Goal: Check status: Check status

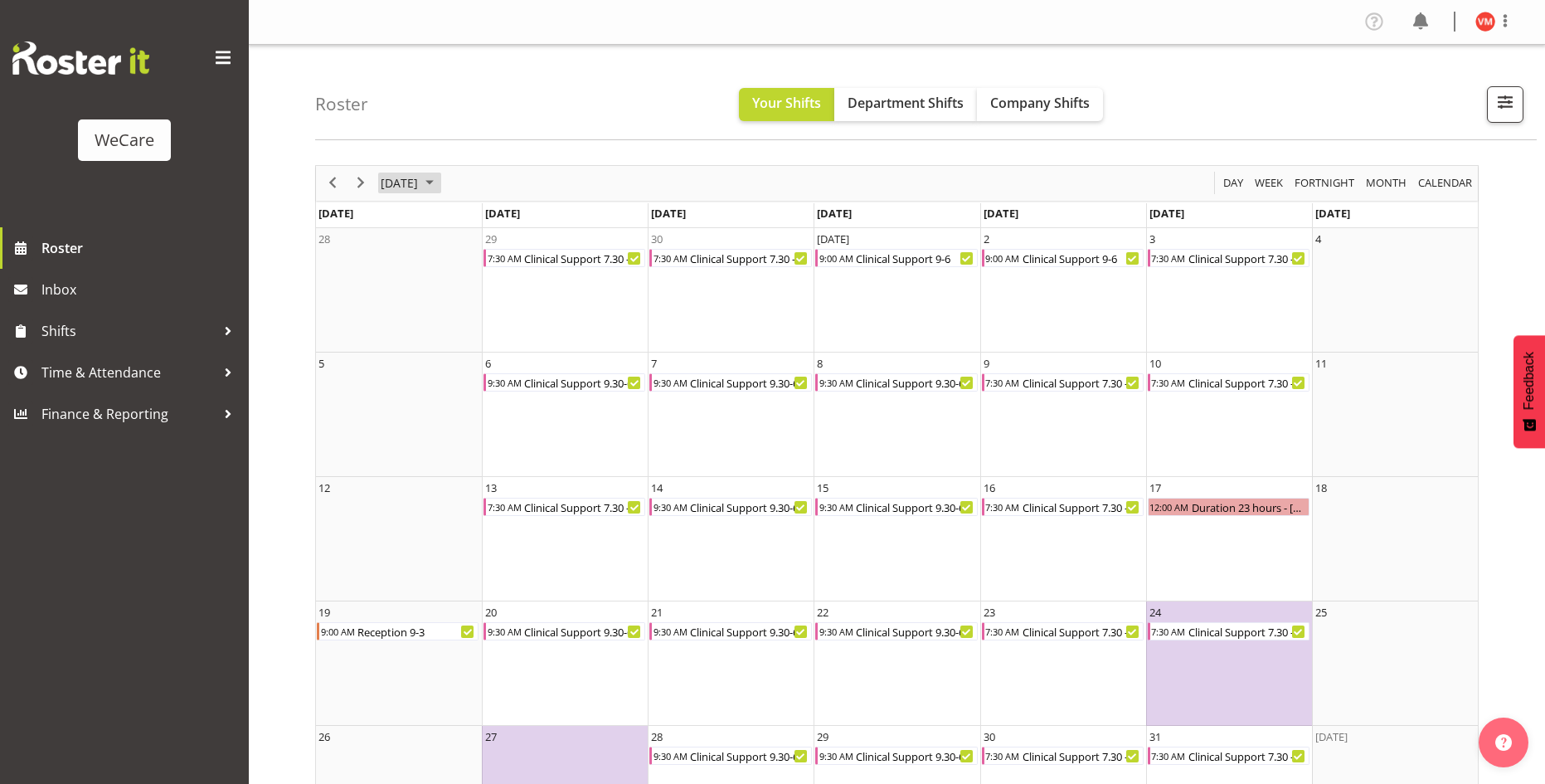
click at [439, 177] on span "October 2025" at bounding box center [430, 182] width 20 height 21
click at [397, 362] on span "Sep" at bounding box center [407, 369] width 37 height 37
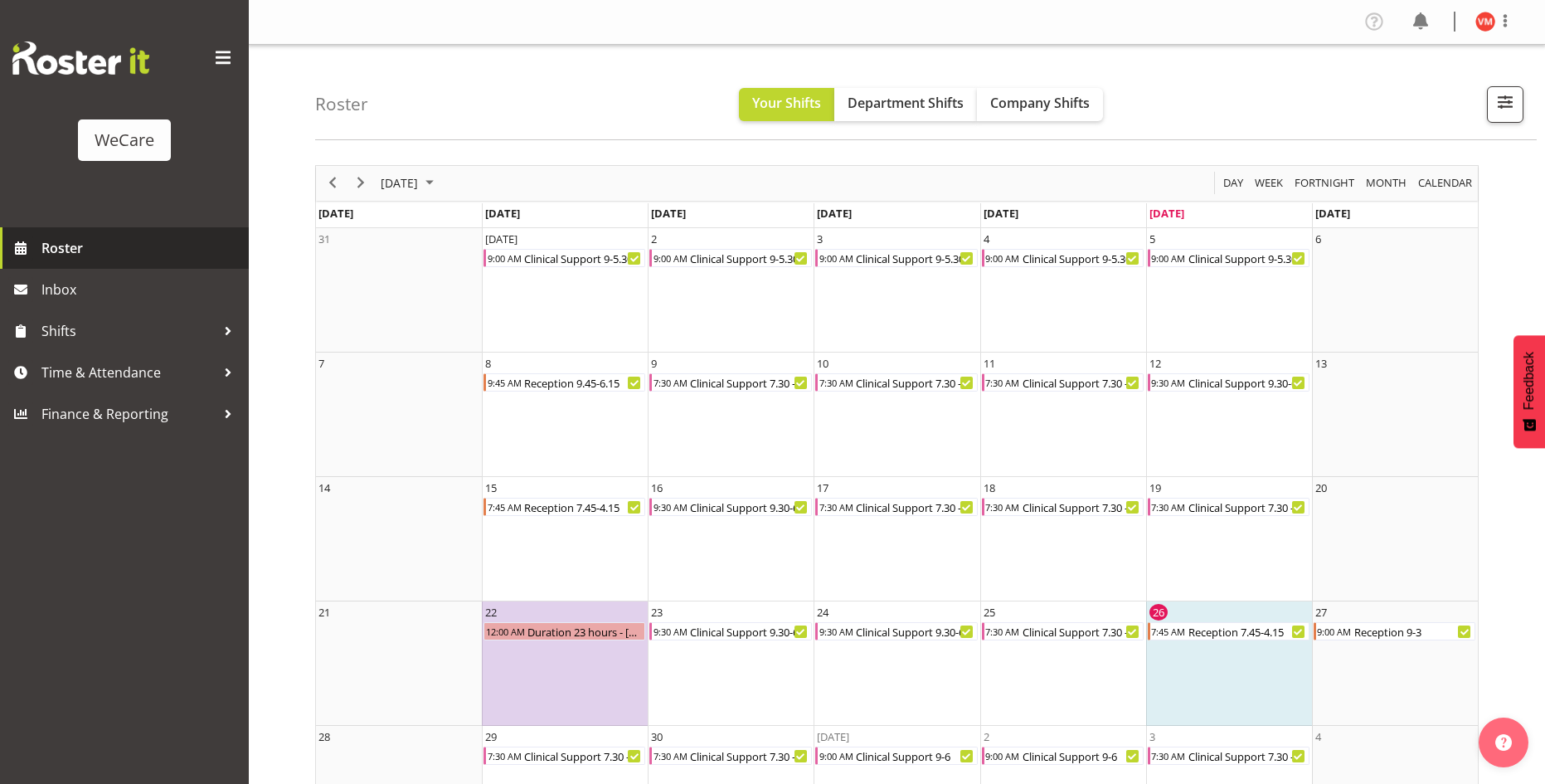
click at [79, 245] on span "Roster" at bounding box center [141, 248] width 199 height 25
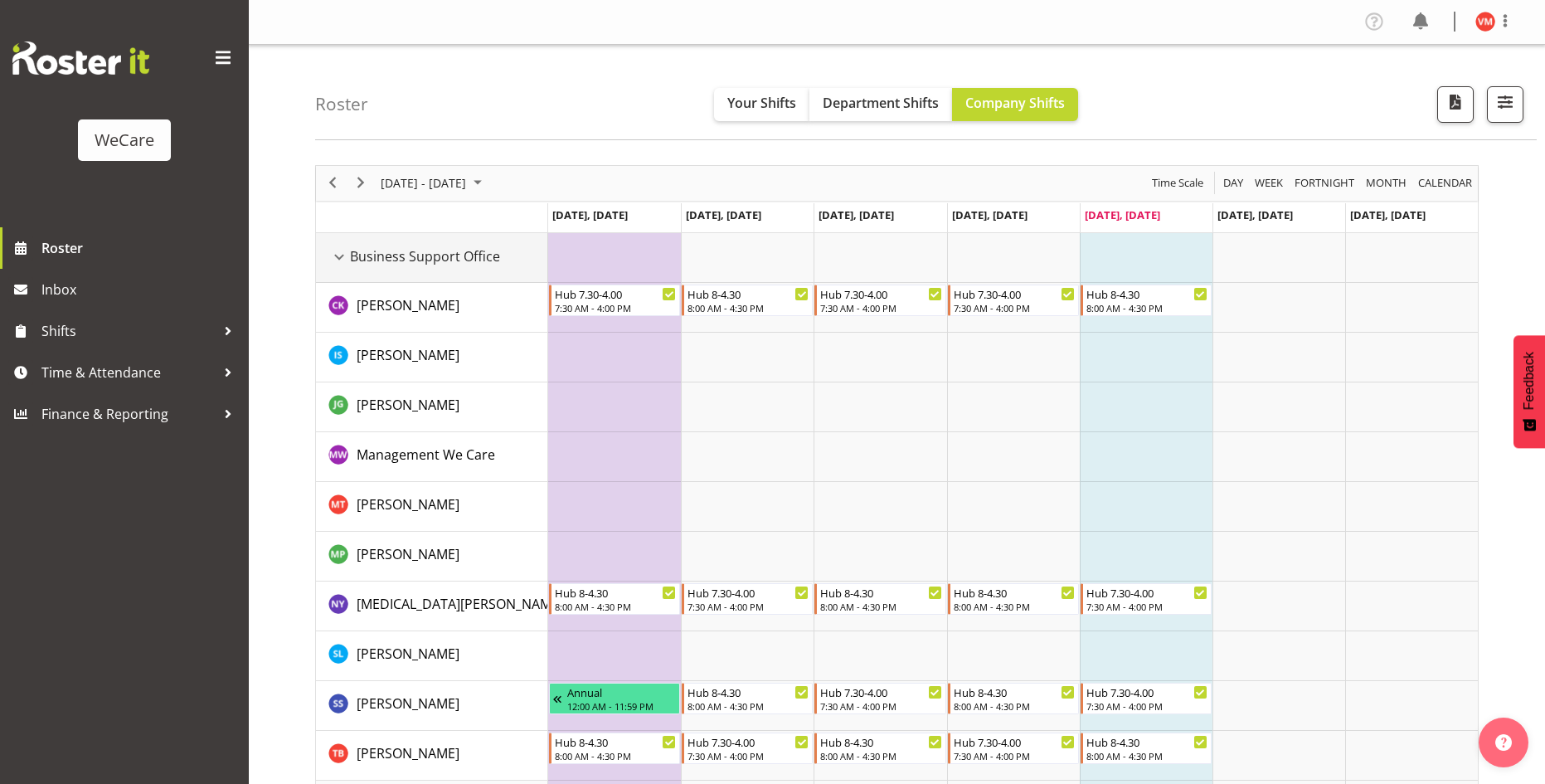
drag, startPoint x: 347, startPoint y: 254, endPoint x: 356, endPoint y: 254, distance: 9.0
click at [347, 254] on div "Business Support Office resource" at bounding box center [339, 257] width 22 height 22
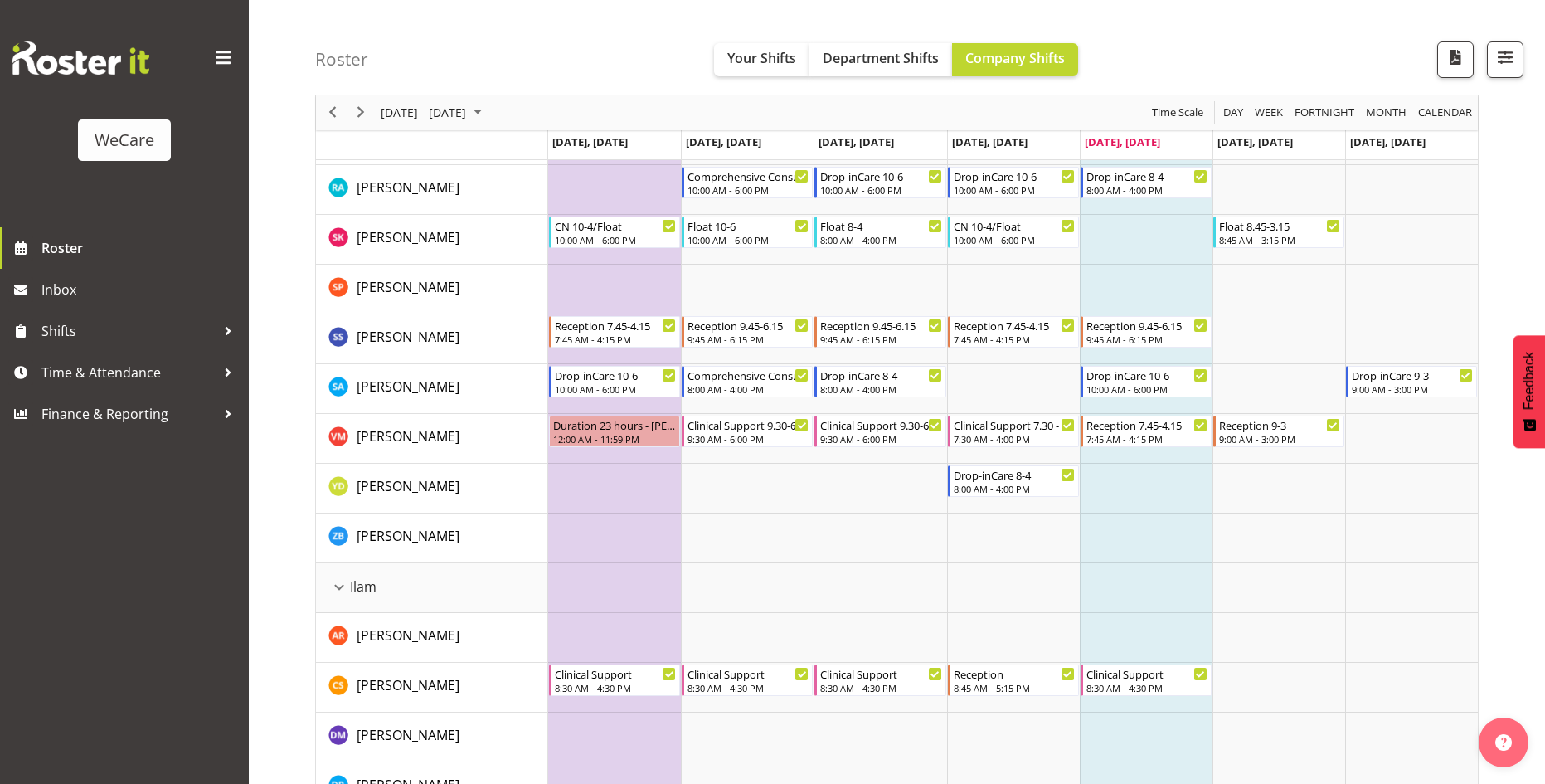
scroll to position [912, 0]
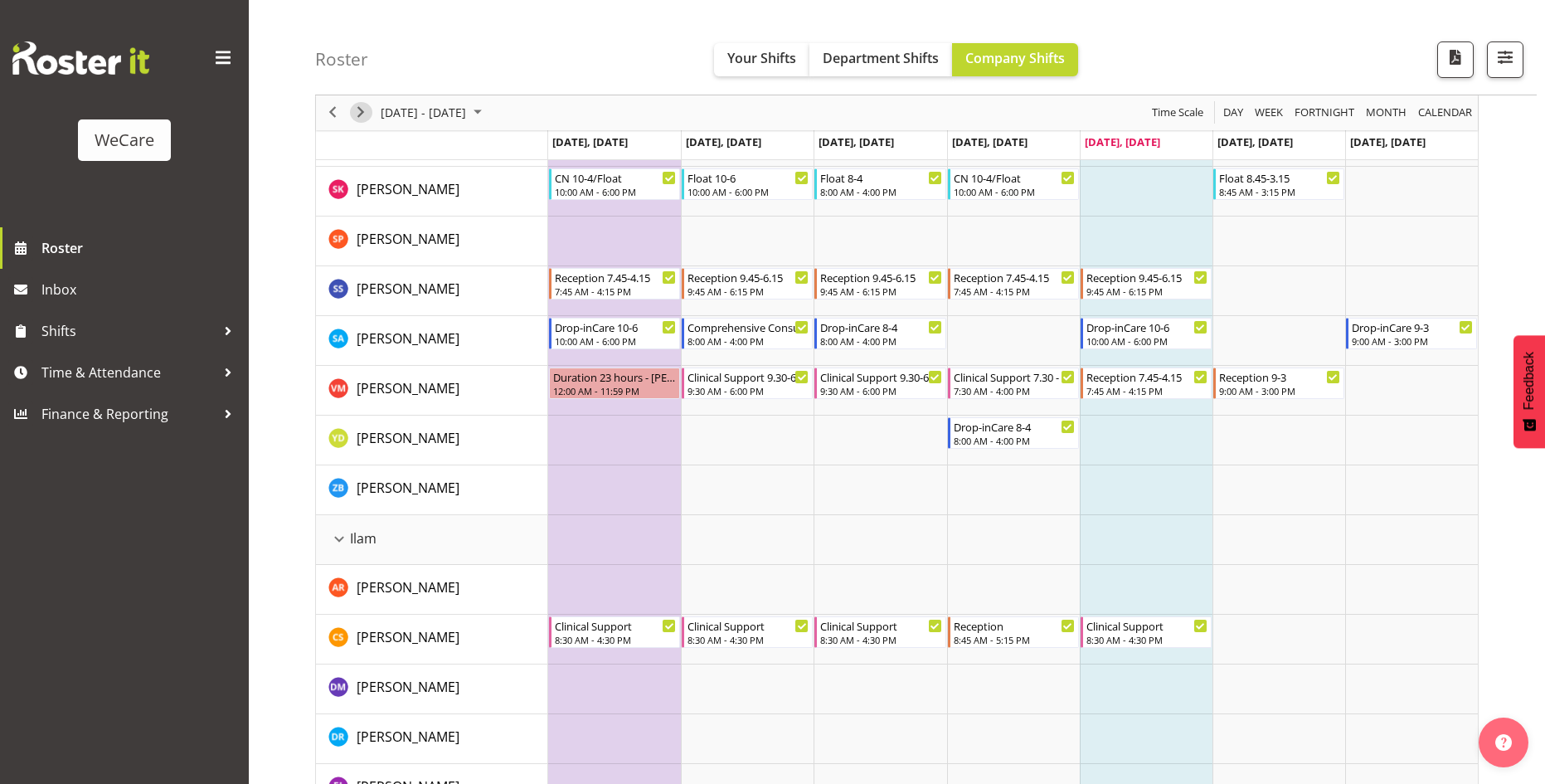
click at [359, 115] on span "Next" at bounding box center [361, 113] width 20 height 21
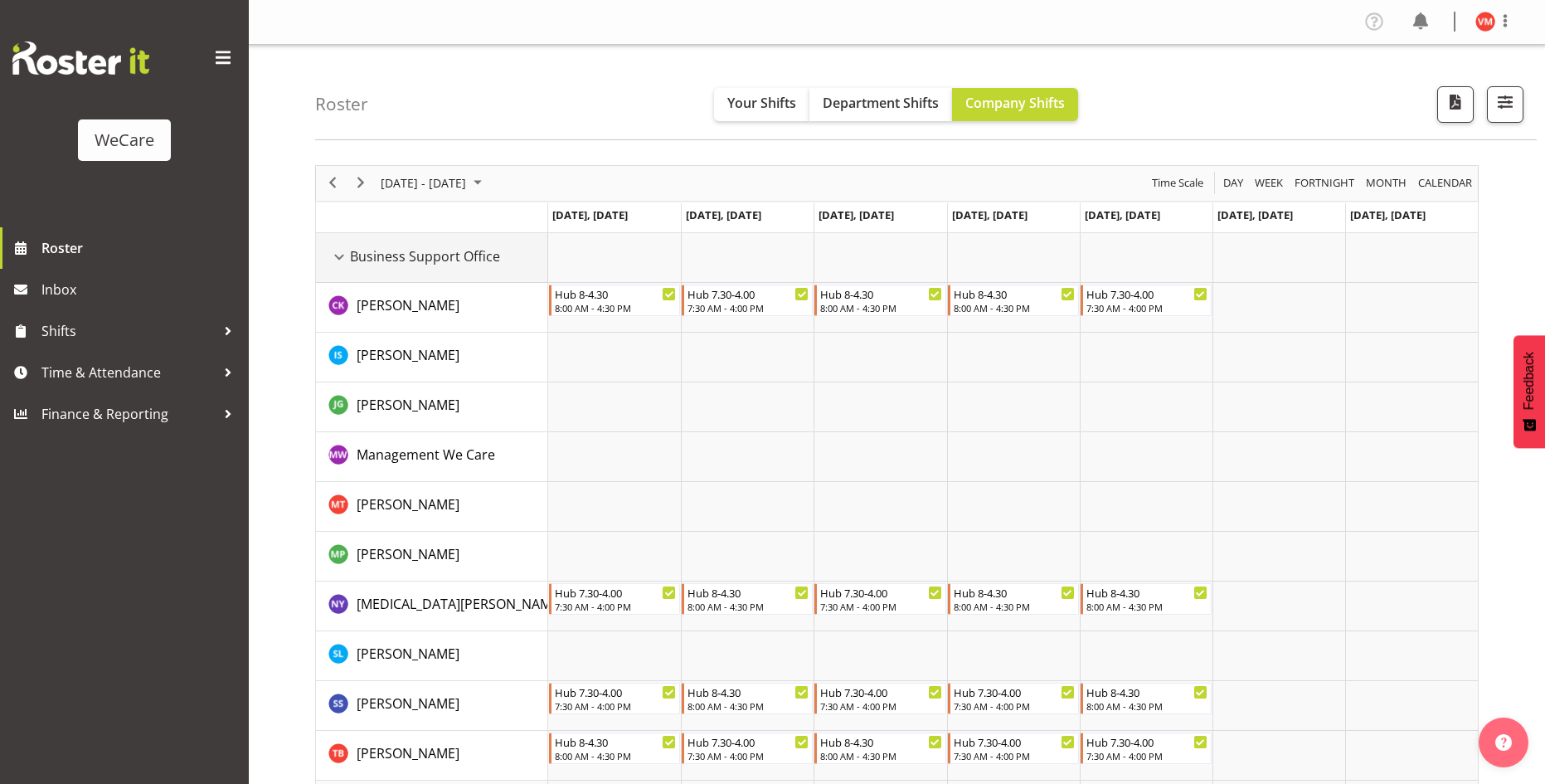
click at [339, 258] on div "Business Support Office resource" at bounding box center [339, 257] width 22 height 22
